Goal: Transaction & Acquisition: Purchase product/service

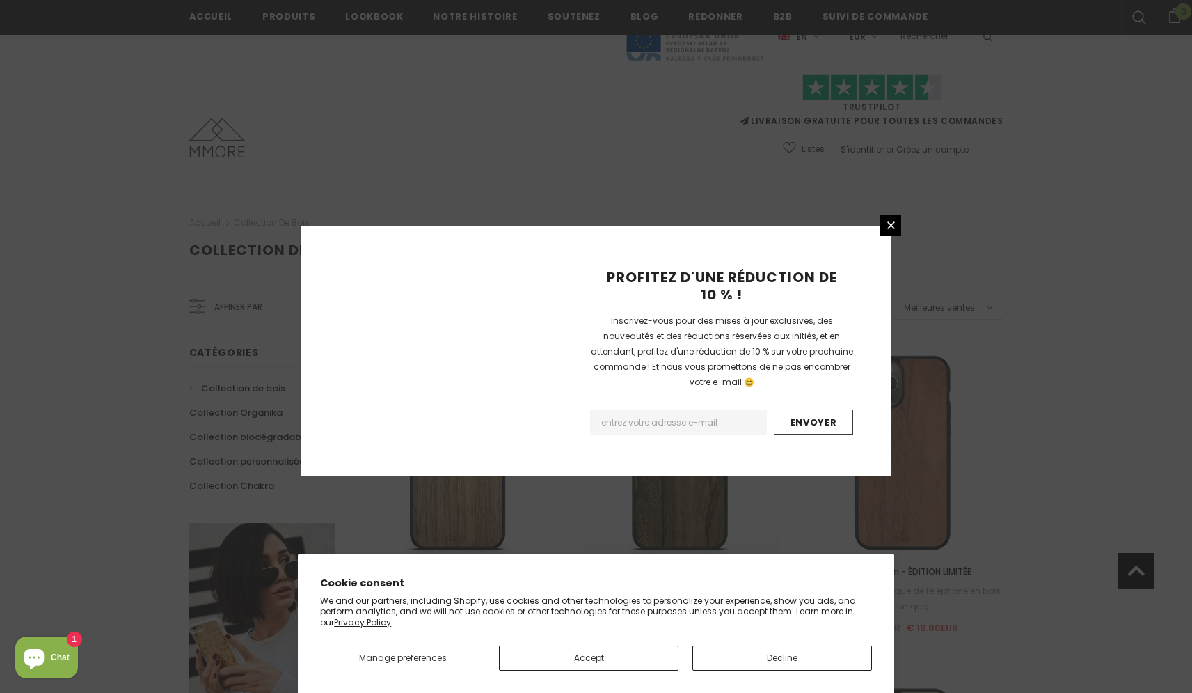
scroll to position [1508, 0]
